Goal: Task Accomplishment & Management: Use online tool/utility

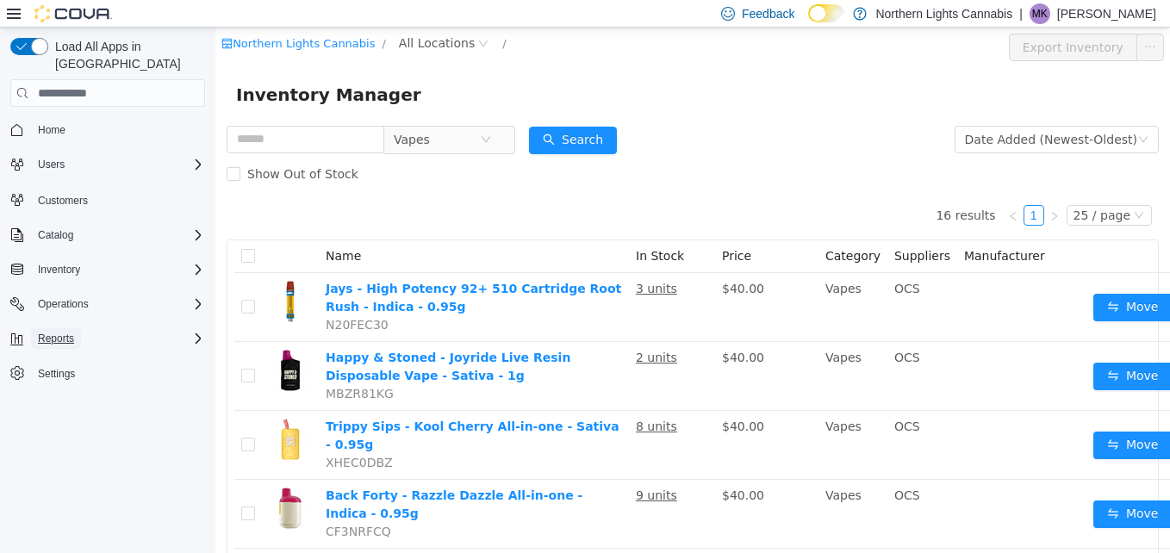
click at [53, 332] on span "Reports" at bounding box center [56, 339] width 36 height 14
click at [40, 404] on span "Reports" at bounding box center [49, 411] width 36 height 14
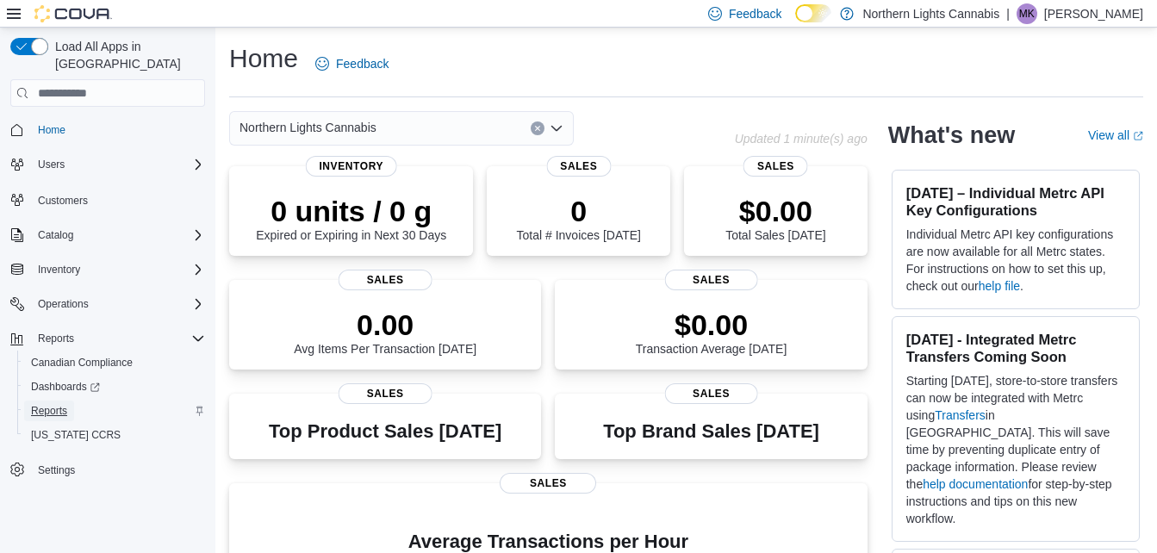
click at [45, 404] on span "Reports" at bounding box center [49, 411] width 36 height 14
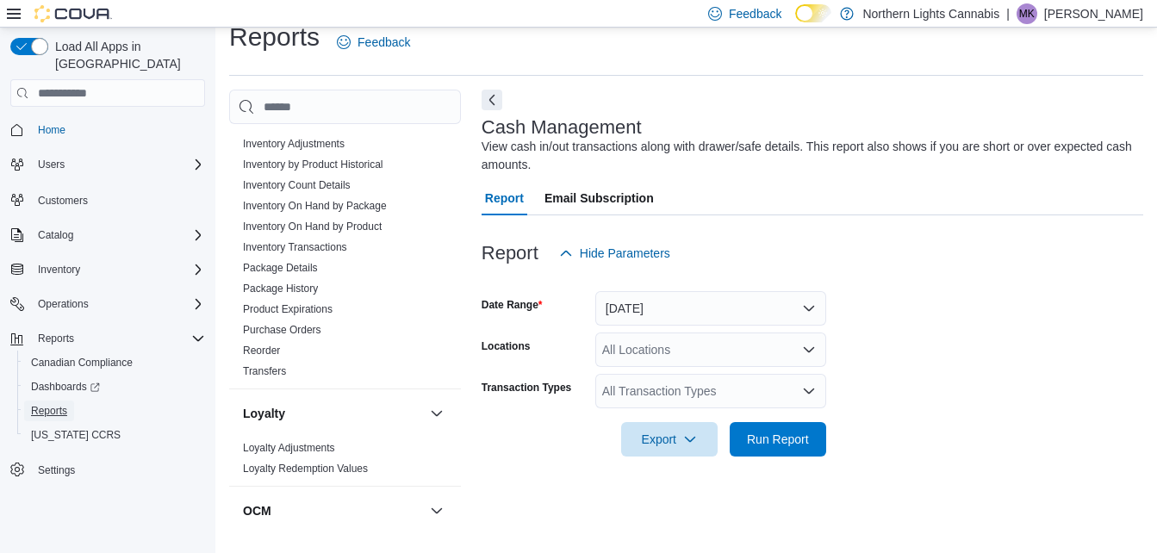
scroll to position [591, 0]
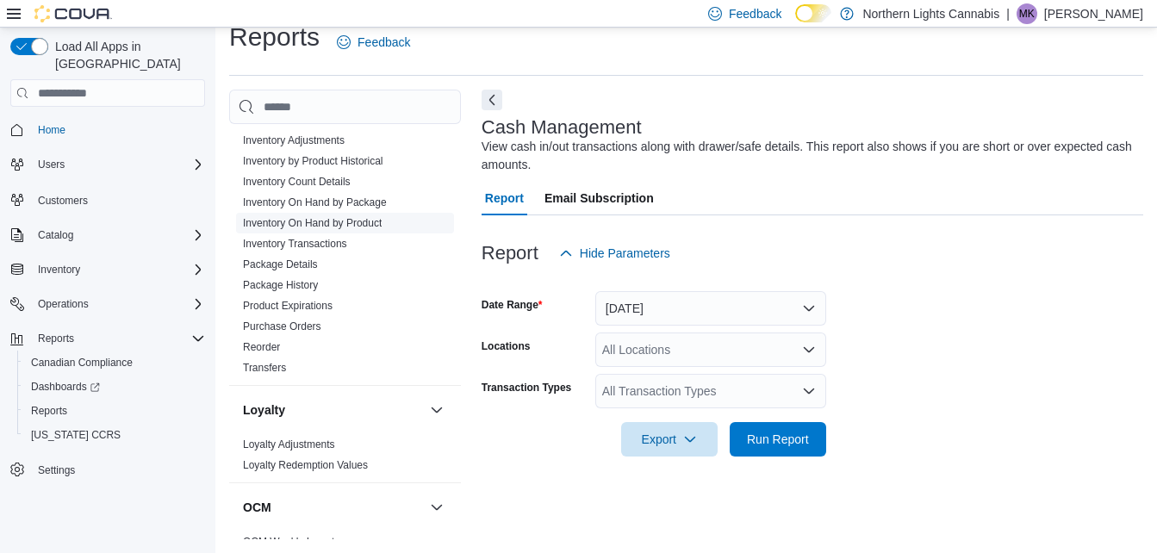
click at [324, 227] on link "Inventory On Hand by Product" at bounding box center [312, 223] width 139 height 12
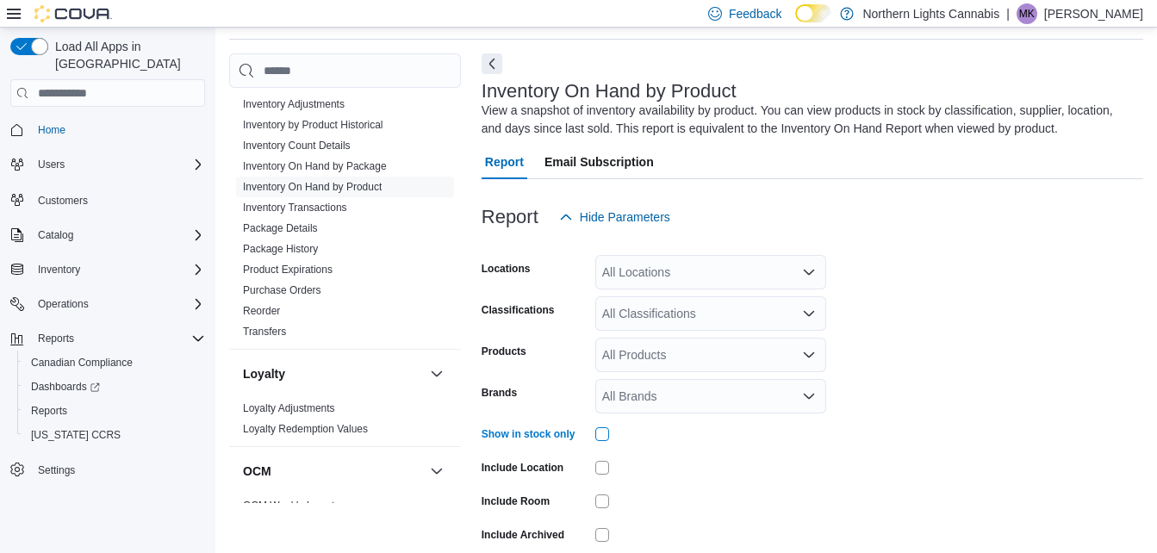
scroll to position [135, 0]
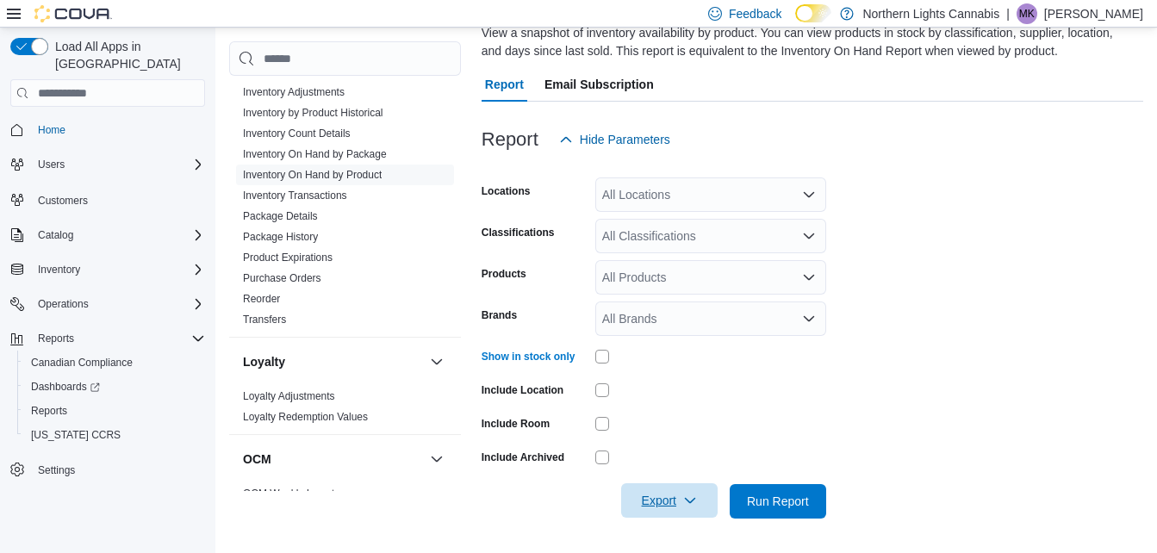
click at [656, 512] on span "Export" at bounding box center [669, 500] width 76 height 34
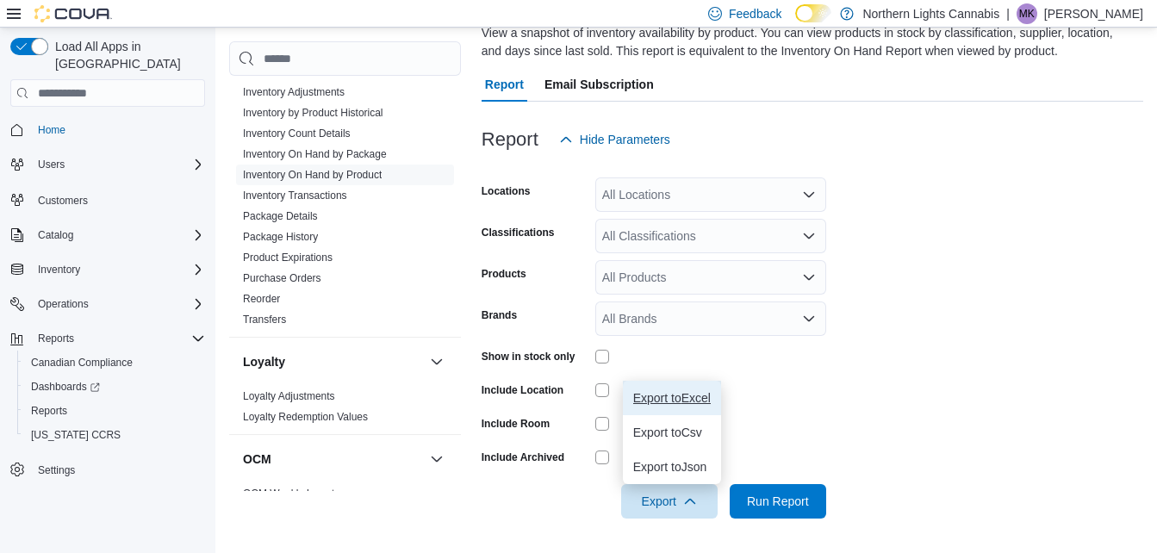
click at [665, 403] on span "Export to Excel" at bounding box center [672, 398] width 78 height 14
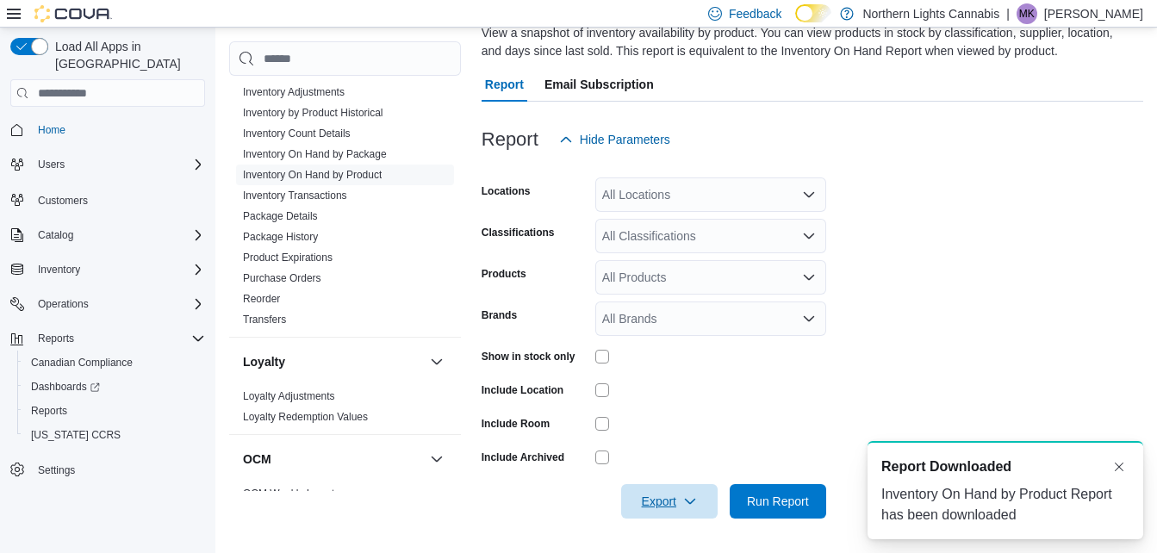
scroll to position [0, 0]
